Goal: Information Seeking & Learning: Learn about a topic

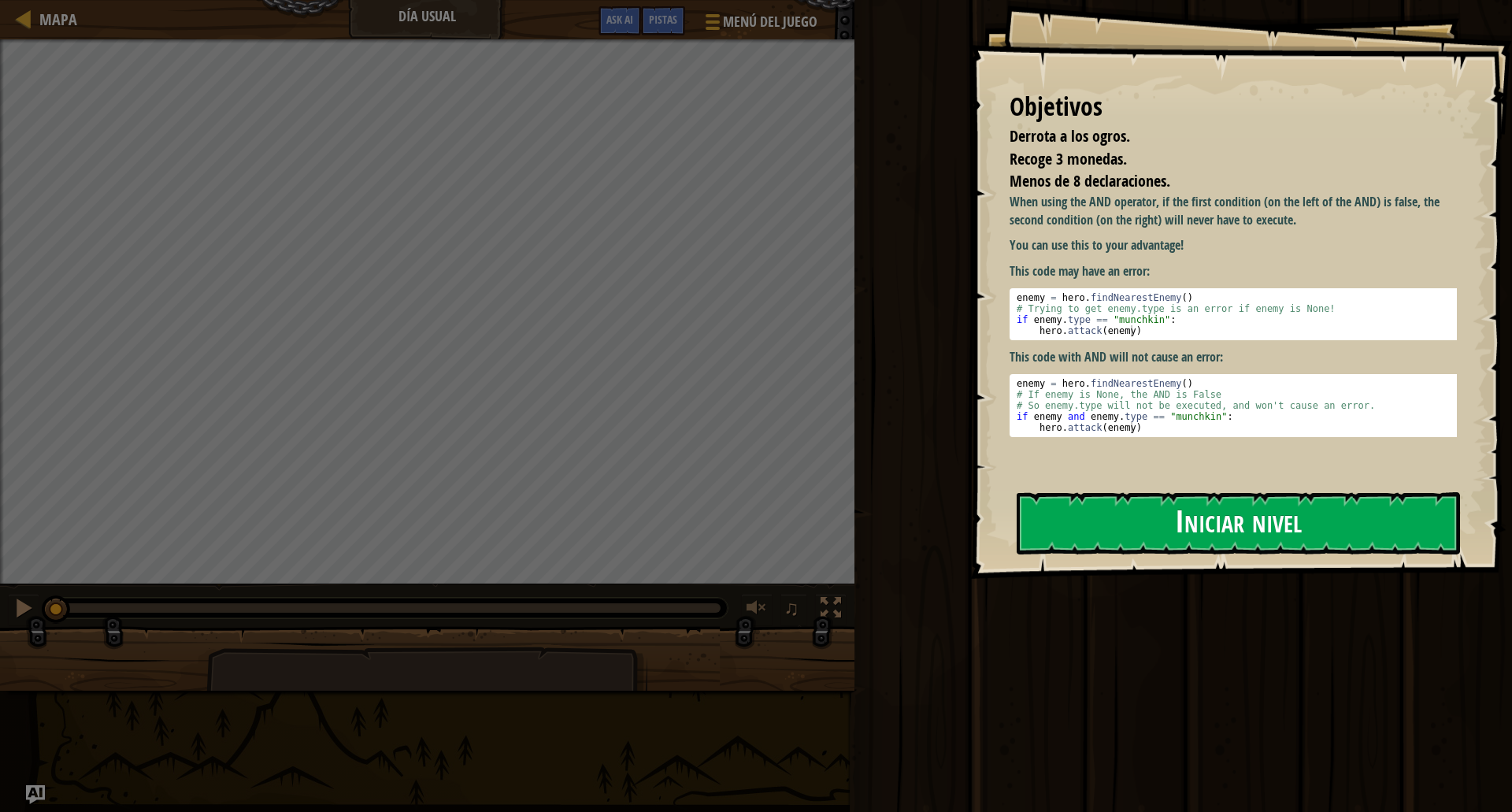
click at [1254, 526] on button "Iniciar nivel" at bounding box center [1238, 523] width 444 height 62
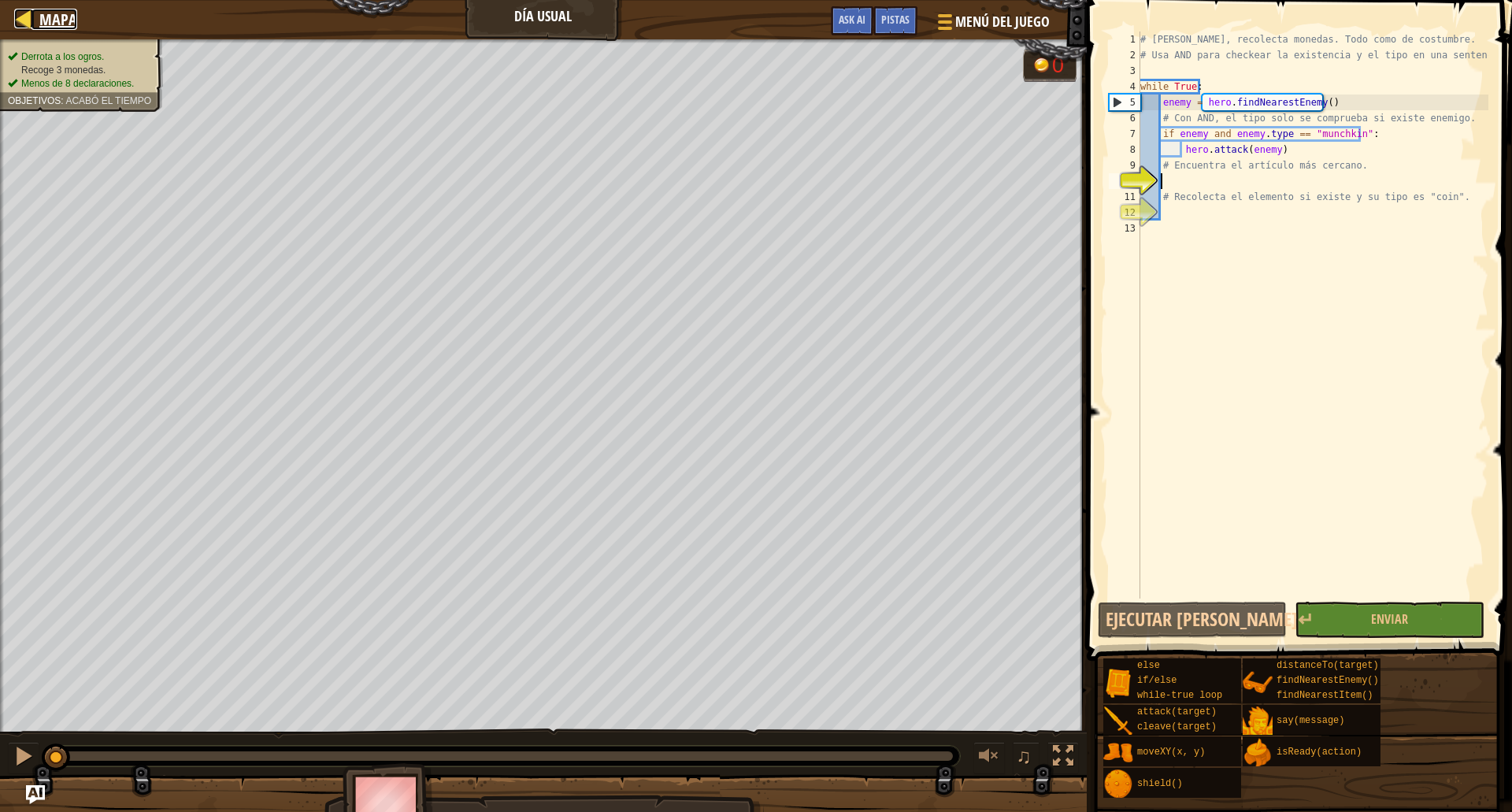
click at [23, 24] on div at bounding box center [24, 18] width 20 height 20
select select "es-419"
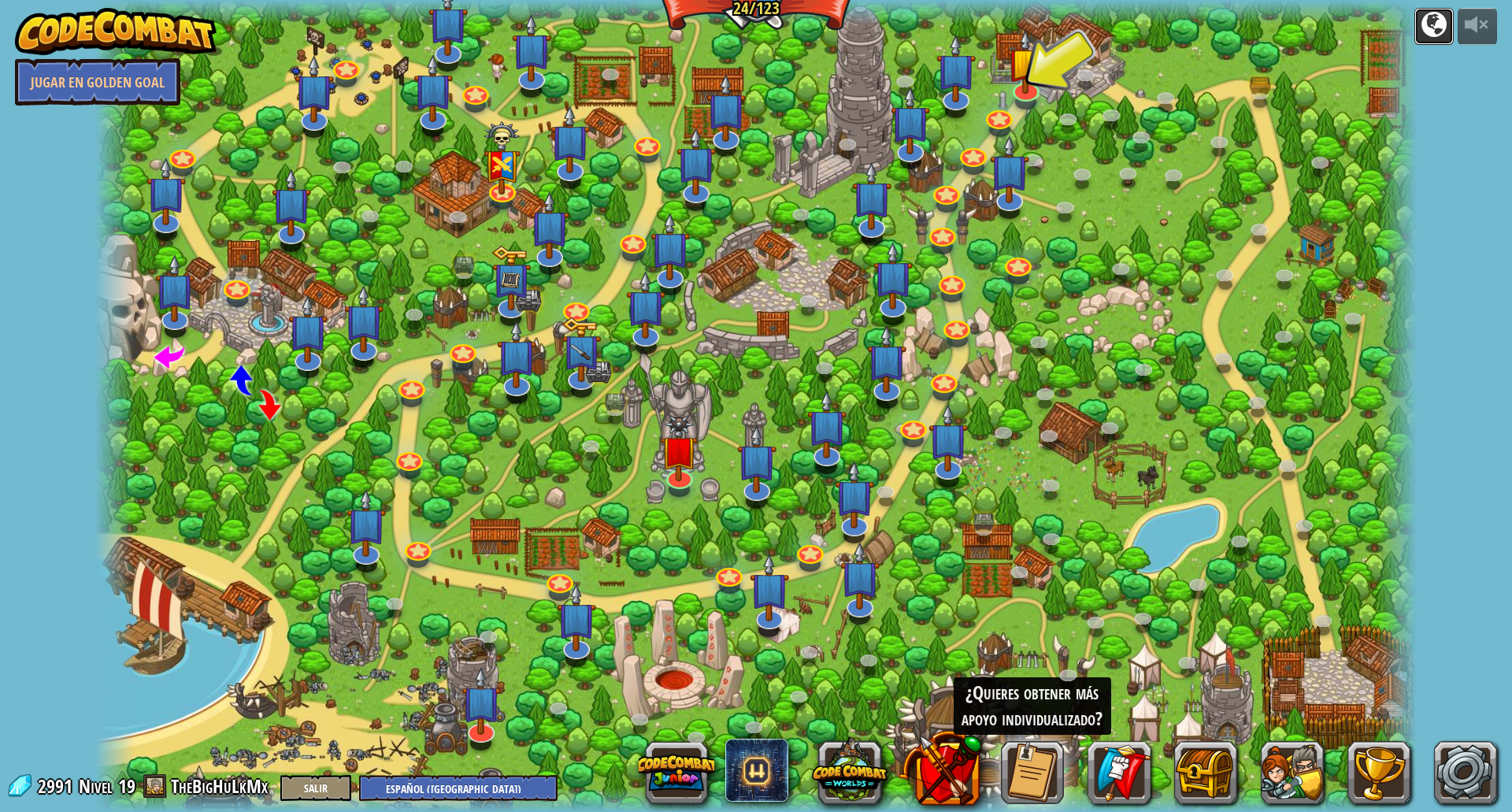
click at [1433, 35] on div at bounding box center [1434, 24] width 25 height 25
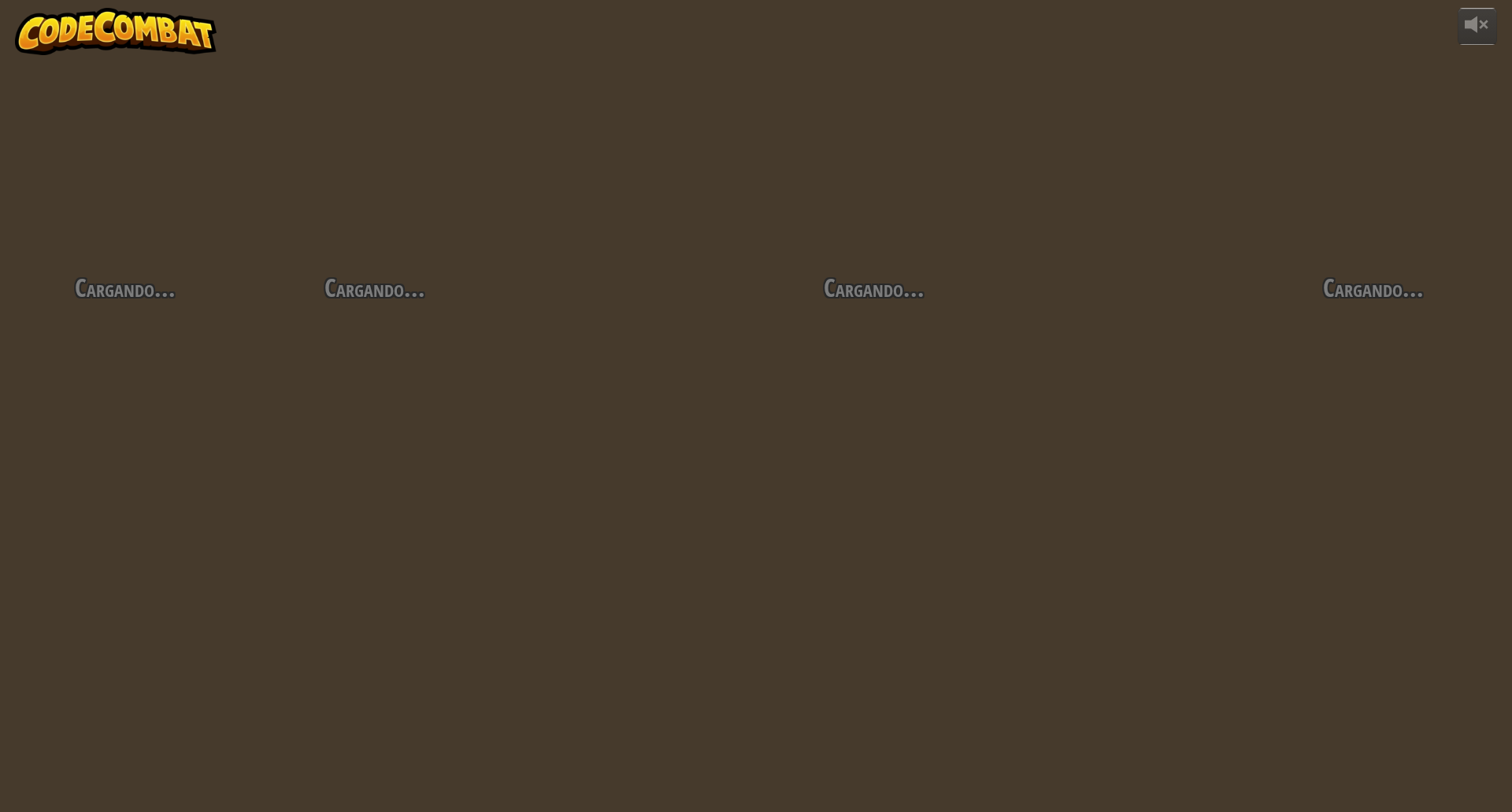
select select "es-419"
